Goal: Check status: Check status

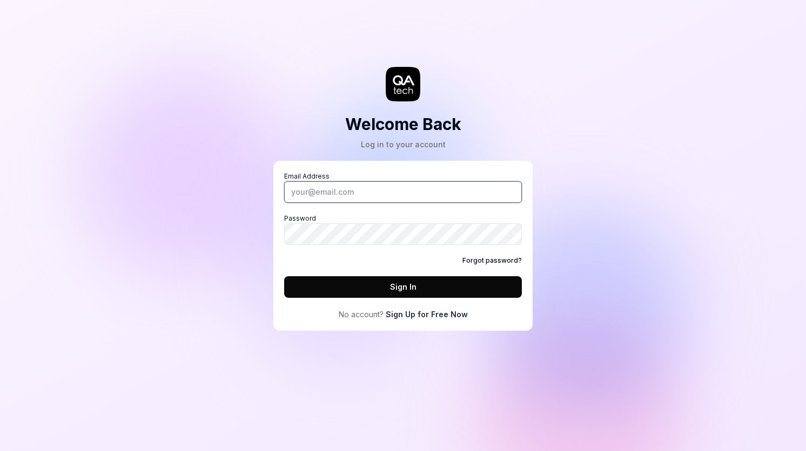
click at [394, 181] on input "Email Address" at bounding box center [403, 192] width 238 height 22
type input "[PERSON_NAME][EMAIL_ADDRESS][DOMAIN_NAME]"
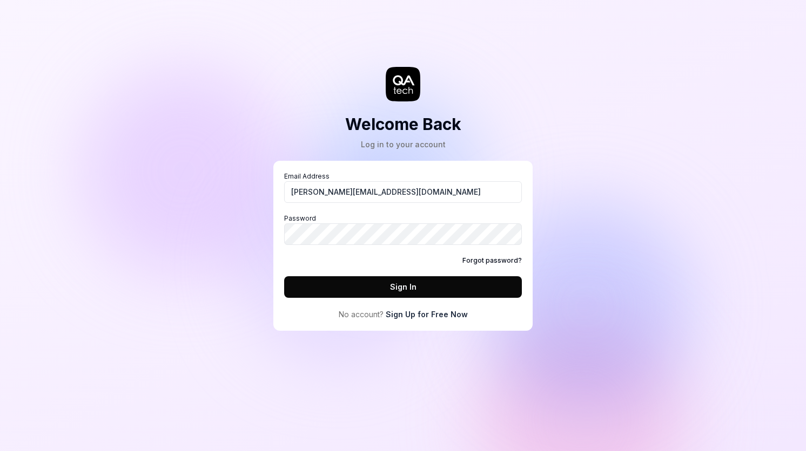
click at [437, 277] on button "Sign In" at bounding box center [403, 287] width 238 height 22
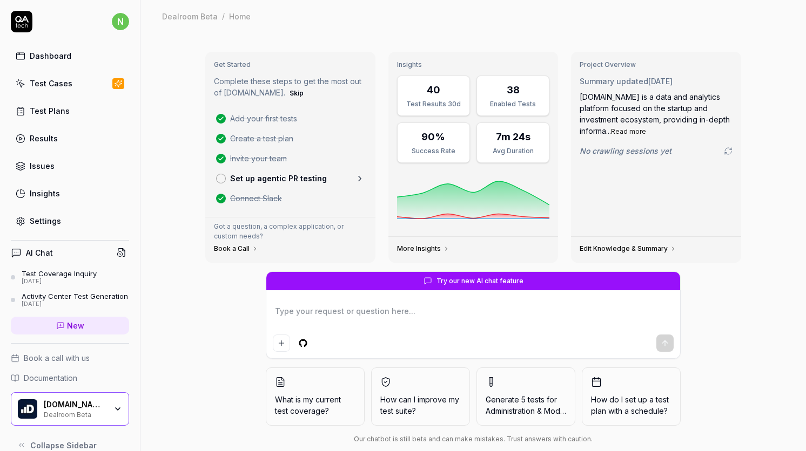
click at [63, 137] on link "Results" at bounding box center [70, 138] width 118 height 21
type textarea "*"
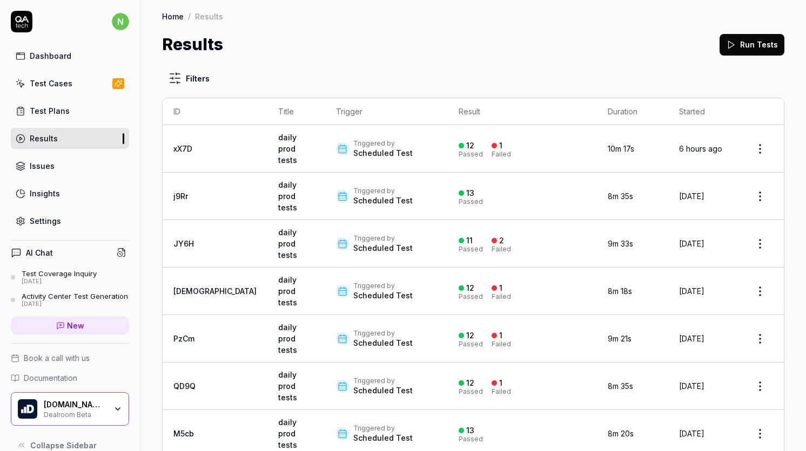
click at [55, 88] on div "Test Cases" at bounding box center [51, 83] width 43 height 11
click at [64, 111] on div "Test Plans" at bounding box center [50, 110] width 40 height 11
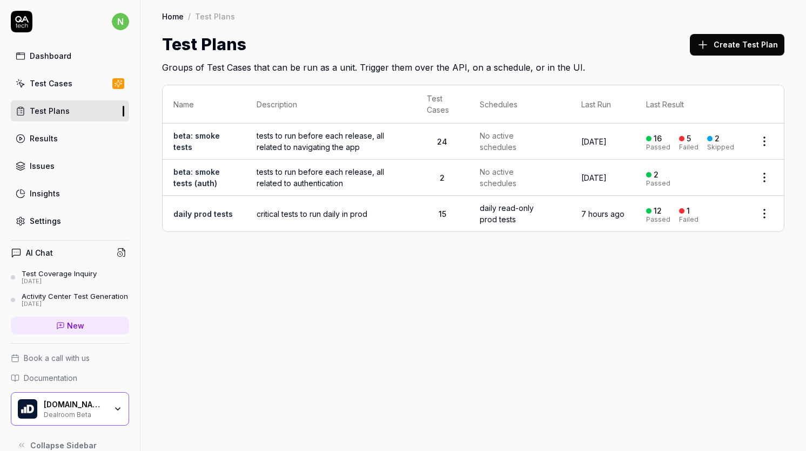
click at [769, 177] on html "n Dashboard Test Cases Test Plans Results Issues Insights Settings AI Chat Test…" at bounding box center [403, 225] width 806 height 451
click at [728, 242] on div "Run Tests" at bounding box center [718, 247] width 103 height 24
click at [368, 171] on span "tests to run before each release, all related to authentication" at bounding box center [330, 177] width 148 height 23
click at [767, 142] on html "n Dashboard Test Cases Test Plans Results Issues Insights Settings AI Chat Test…" at bounding box center [403, 225] width 806 height 451
click at [504, 325] on html "n Dashboard Test Cases Test Plans Results Issues Insights Settings AI Chat Test…" at bounding box center [403, 225] width 806 height 451
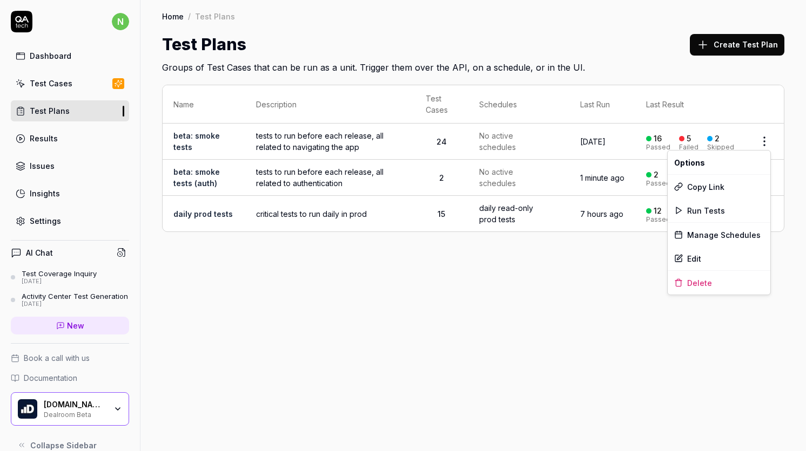
click at [767, 138] on html "n Dashboard Test Cases Test Plans Results Issues Insights Settings AI Chat Test…" at bounding box center [403, 225] width 806 height 451
click at [711, 208] on span "Run Tests" at bounding box center [706, 210] width 38 height 11
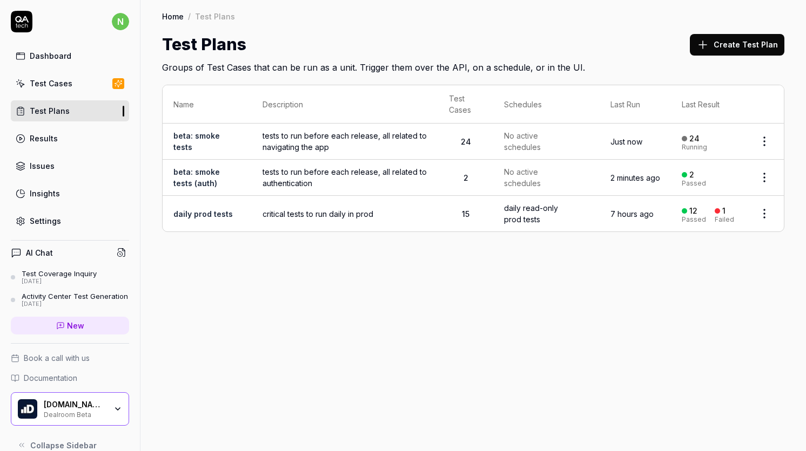
click at [46, 138] on div "Results" at bounding box center [44, 138] width 28 height 11
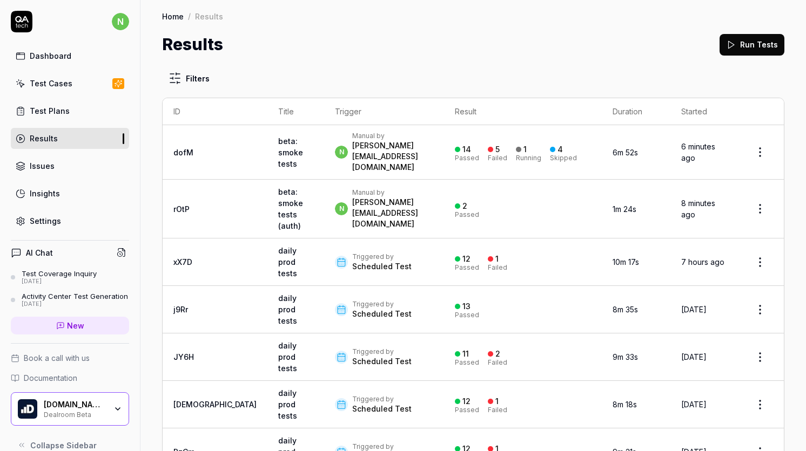
click at [378, 140] on div "Manual by" at bounding box center [392, 136] width 81 height 9
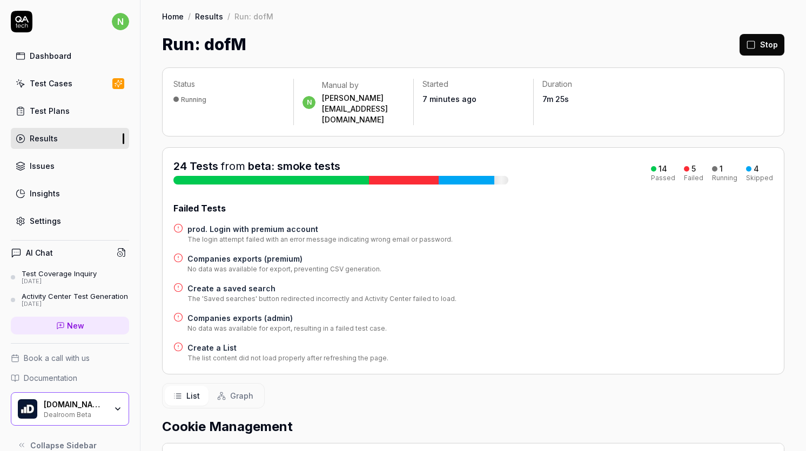
click at [235, 283] on h4 "Create a saved search" at bounding box center [321, 288] width 269 height 11
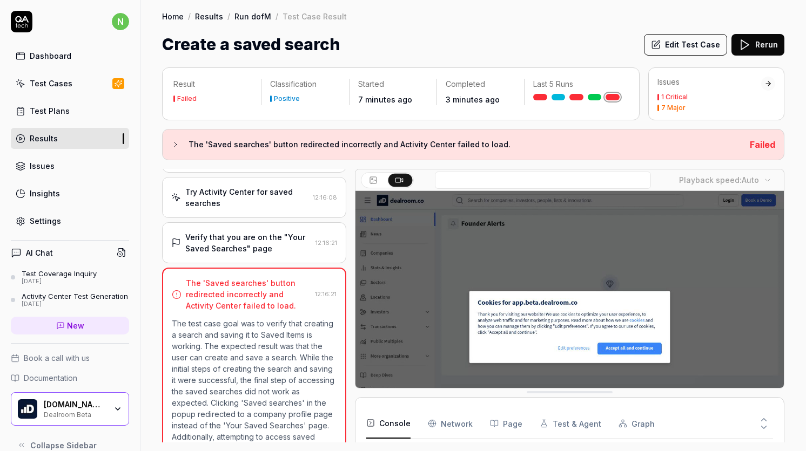
scroll to position [470, 0]
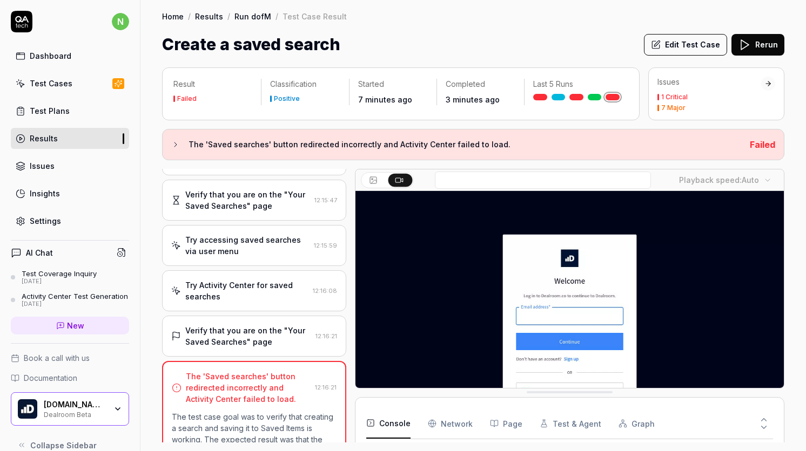
click at [233, 325] on div "Verify that you are on the "Your Saved Searches" page" at bounding box center [248, 336] width 126 height 23
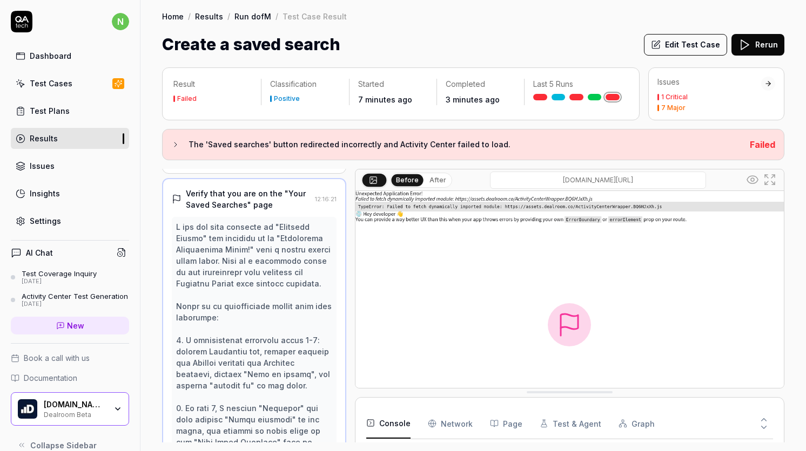
scroll to position [500, 0]
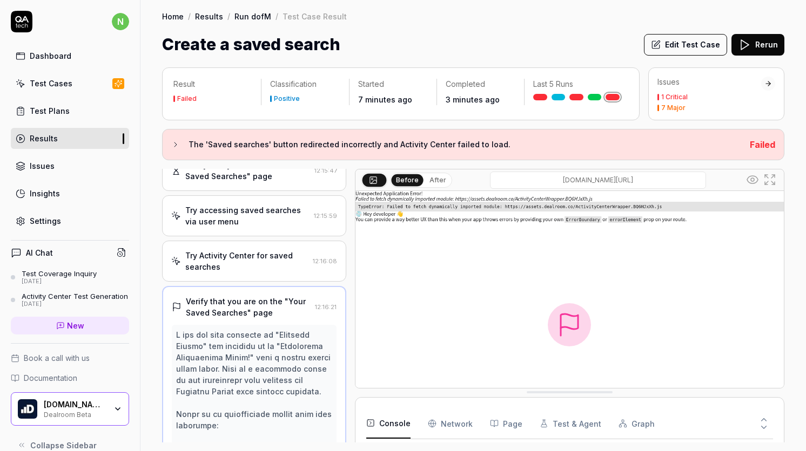
click at [235, 252] on div "Try Activity Center for saved searches" at bounding box center [246, 261] width 123 height 23
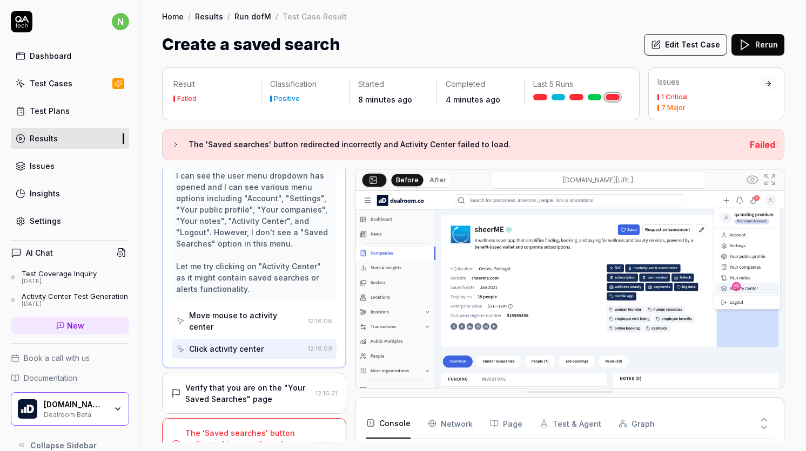
scroll to position [631, 0]
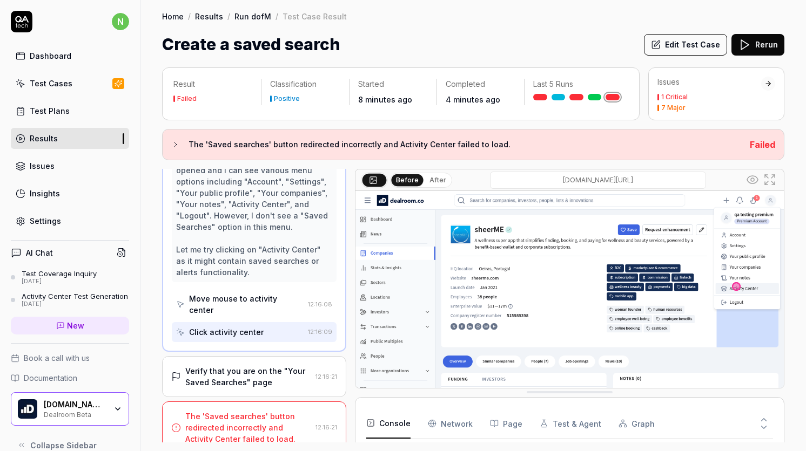
click at [267, 366] on div "Verify that you are on the "Your Saved Searches" page" at bounding box center [248, 377] width 126 height 23
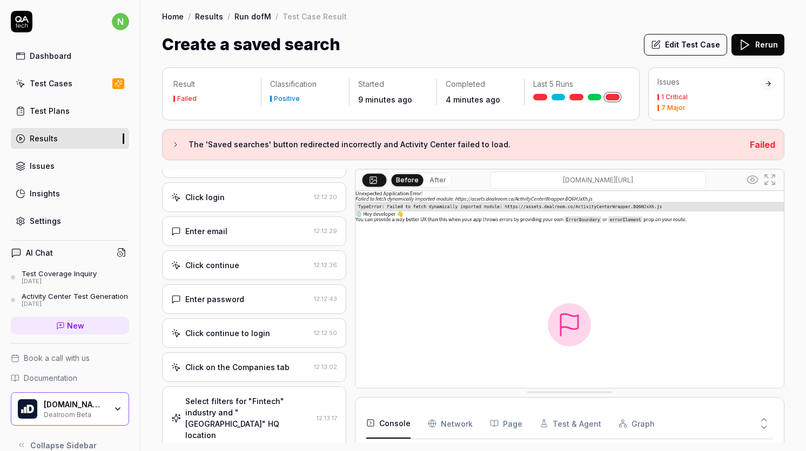
scroll to position [0, 0]
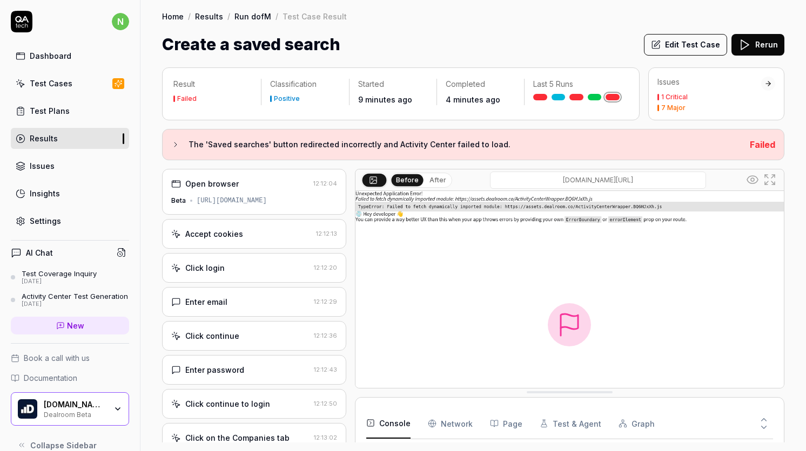
click at [754, 45] on button "Rerun" at bounding box center [757, 45] width 53 height 22
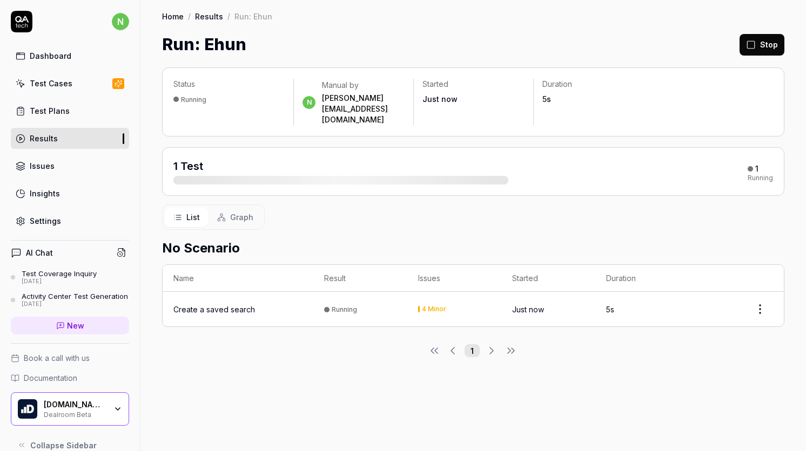
click at [56, 136] on link "Results" at bounding box center [70, 138] width 118 height 21
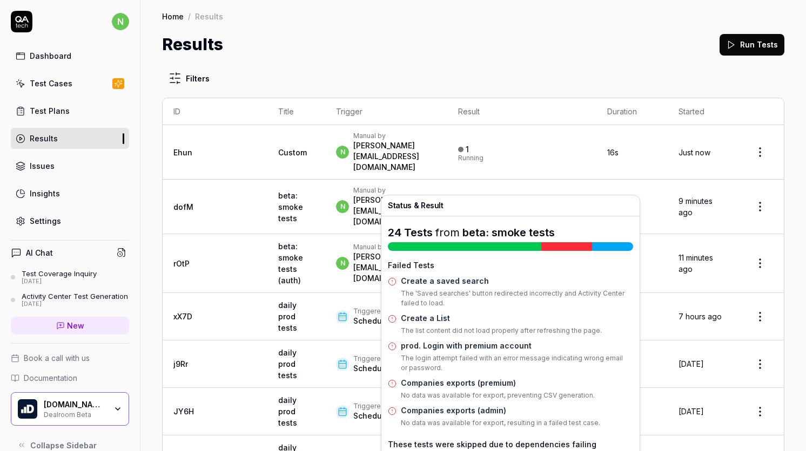
click at [551, 198] on div "15 Passed 5 Failed 4 Skipped" at bounding box center [521, 207] width 127 height 18
